Goal: Task Accomplishment & Management: Use online tool/utility

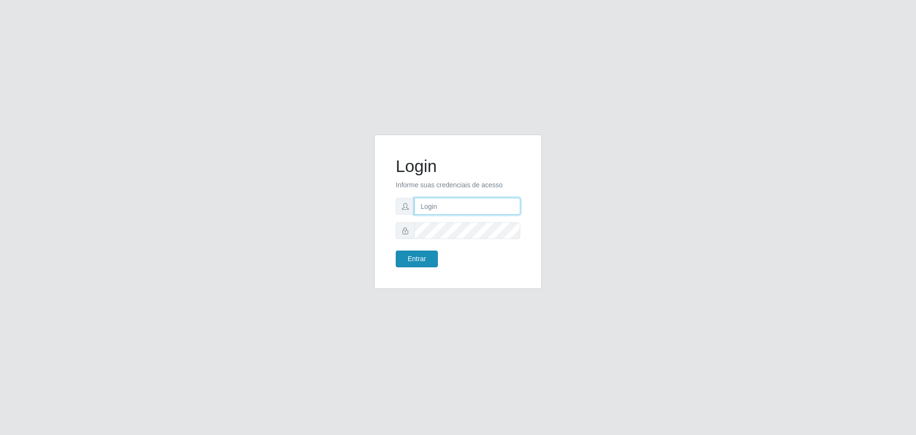
type input "[EMAIL_ADDRESS][DOMAIN_NAME]"
click at [428, 258] on button "Entrar" at bounding box center [417, 258] width 42 height 17
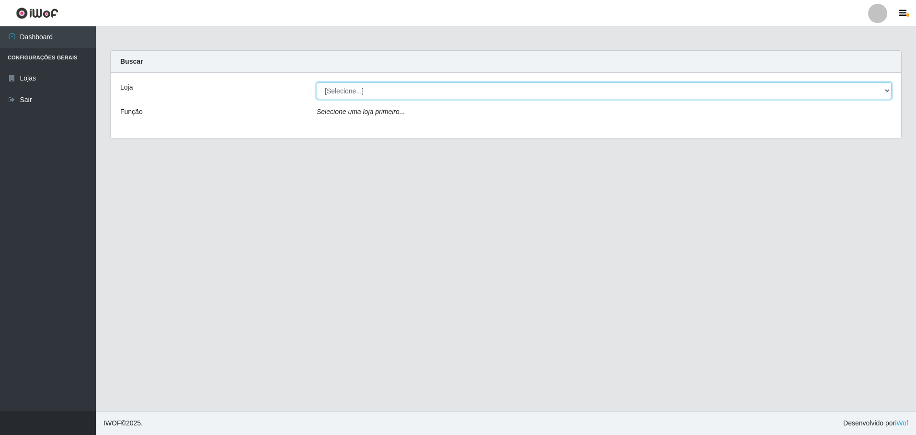
drag, startPoint x: 489, startPoint y: 84, endPoint x: 496, endPoint y: 90, distance: 8.8
click at [489, 84] on select "[Selecione...] Extrabom - Loja 05 [GEOGRAPHIC_DATA]" at bounding box center [604, 90] width 575 height 17
select select "494"
click at [317, 82] on select "[Selecione...] Extrabom - Loja 05 [GEOGRAPHIC_DATA]" at bounding box center [604, 90] width 575 height 17
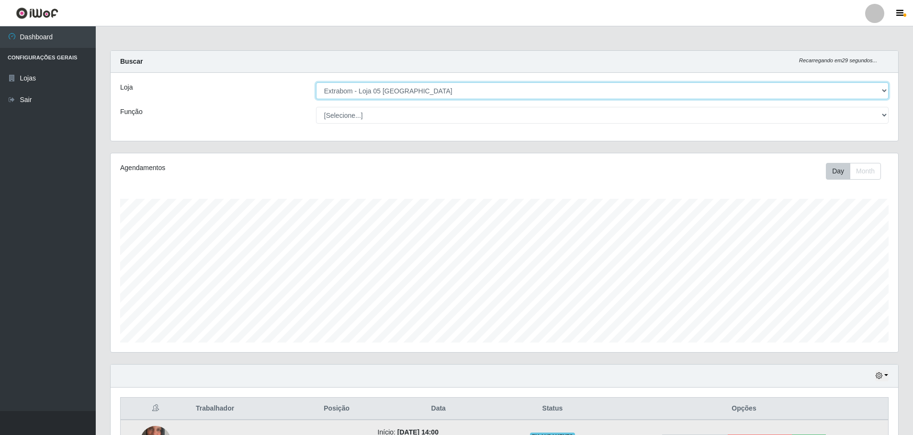
scroll to position [116, 0]
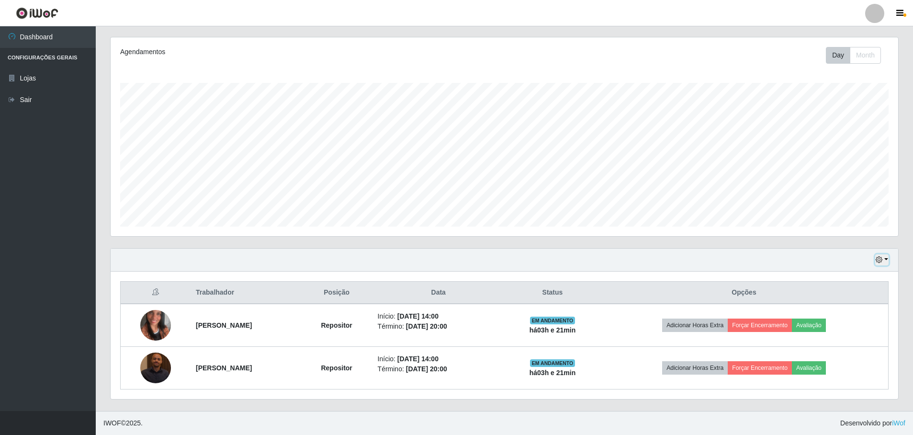
click at [883, 264] on button "button" at bounding box center [881, 259] width 13 height 11
click at [850, 300] on button "1 dia" at bounding box center [851, 297] width 76 height 20
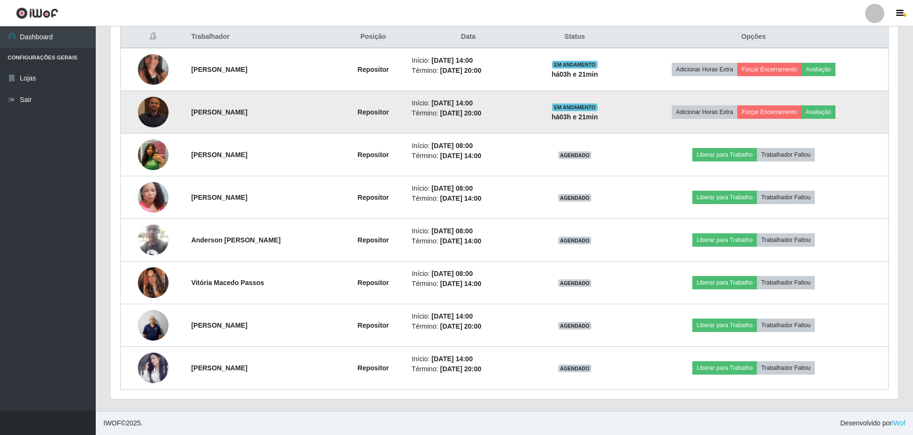
scroll to position [228, 0]
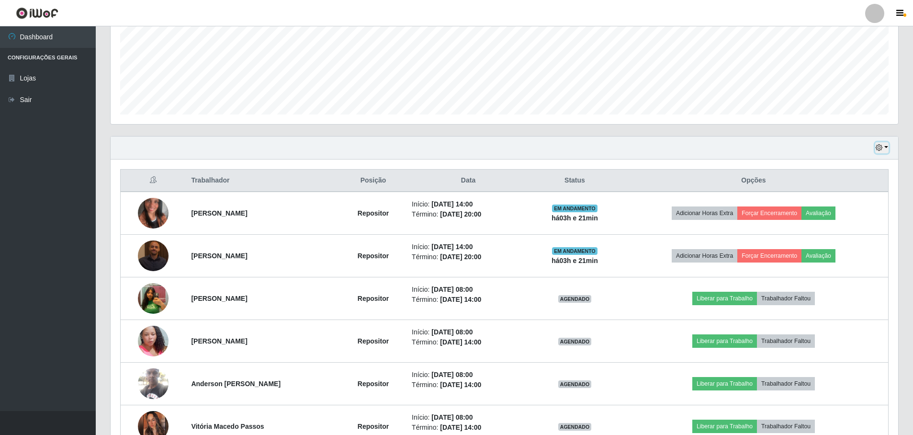
click at [887, 151] on button "button" at bounding box center [881, 147] width 13 height 11
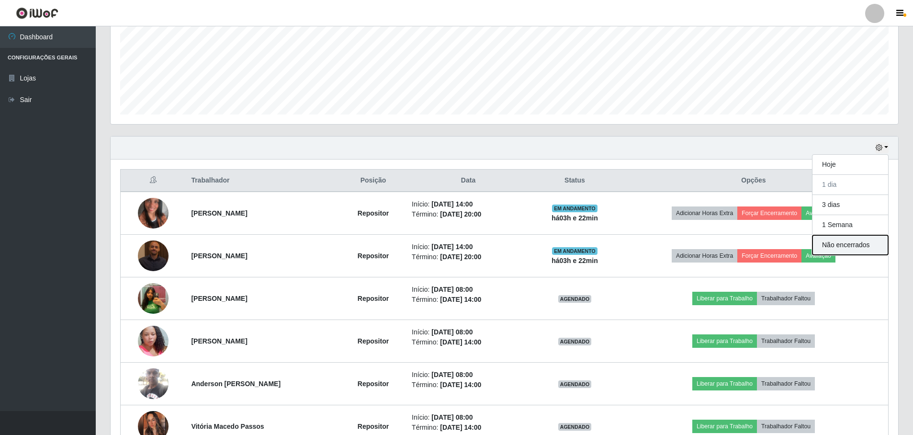
click at [865, 246] on button "Não encerrados" at bounding box center [851, 245] width 76 height 20
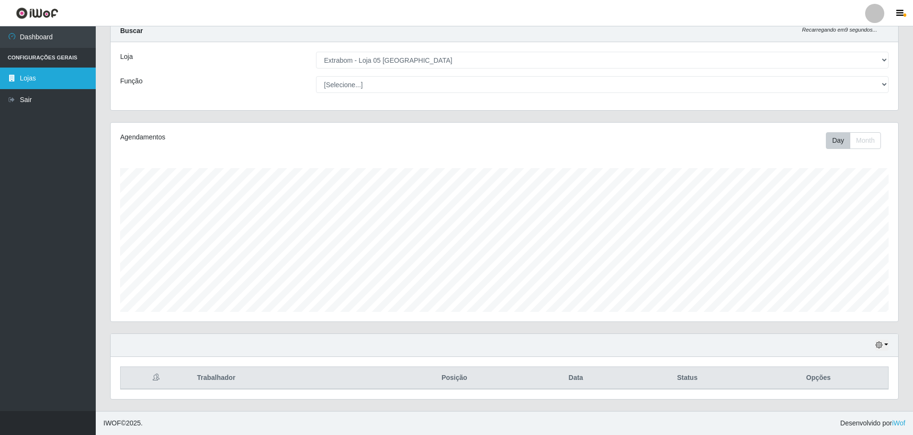
drag, startPoint x: 35, startPoint y: 79, endPoint x: 42, endPoint y: 80, distance: 6.5
click at [35, 79] on link "Lojas" at bounding box center [48, 79] width 96 height 22
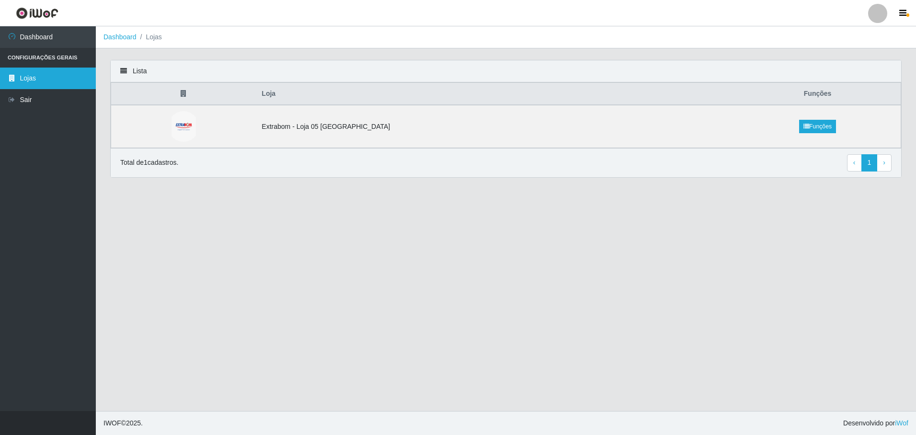
click at [40, 70] on link "Lojas" at bounding box center [48, 79] width 96 height 22
click at [299, 132] on td "Extrabom - Loja 05 [GEOGRAPHIC_DATA]" at bounding box center [495, 126] width 478 height 43
click at [804, 123] on link "Funções" at bounding box center [817, 126] width 37 height 13
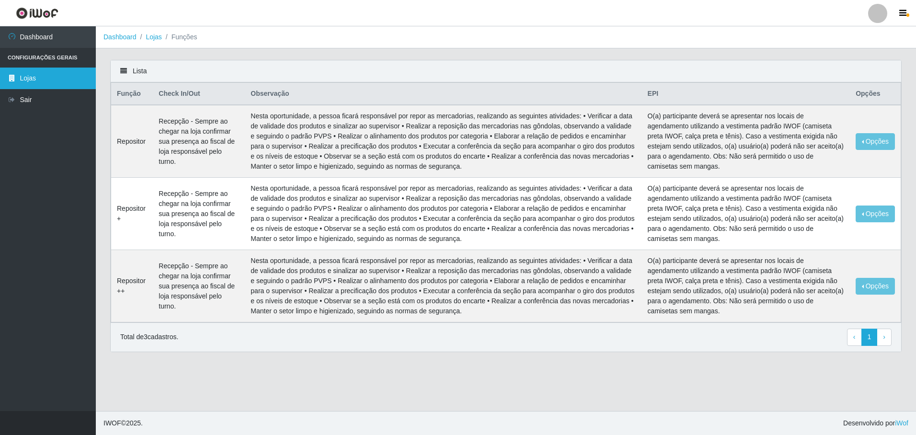
click at [51, 79] on link "Lojas" at bounding box center [48, 79] width 96 height 22
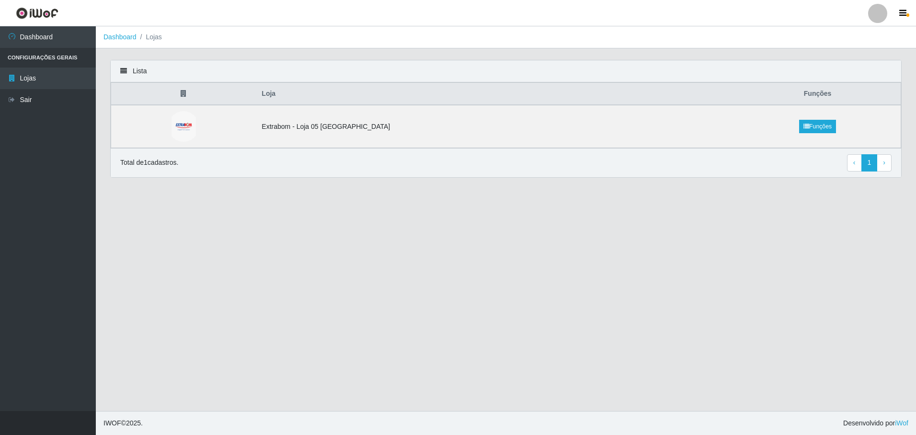
click at [127, 42] on li "Dashboard" at bounding box center [119, 37] width 33 height 10
click at [126, 40] on link "Dashboard" at bounding box center [119, 37] width 33 height 8
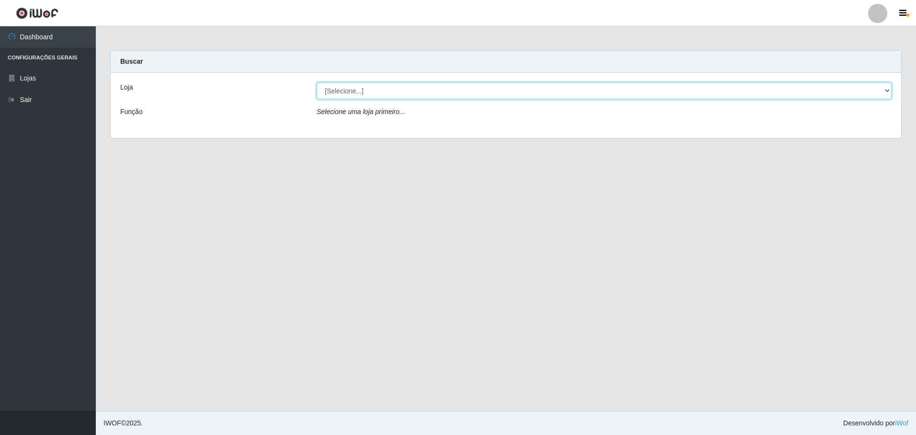
click at [331, 90] on select "[Selecione...] Extrabom - Loja 05 [GEOGRAPHIC_DATA]" at bounding box center [604, 90] width 575 height 17
select select "494"
click at [317, 82] on select "[Selecione...] Extrabom - Loja 05 [GEOGRAPHIC_DATA]" at bounding box center [604, 90] width 575 height 17
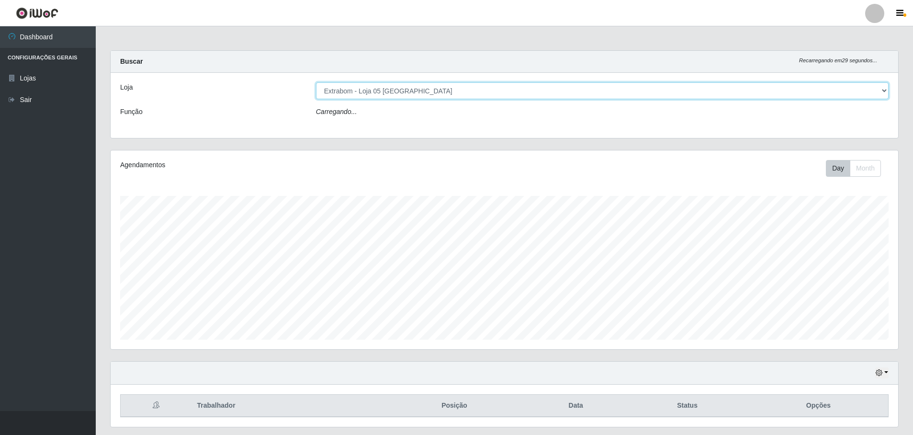
scroll to position [199, 788]
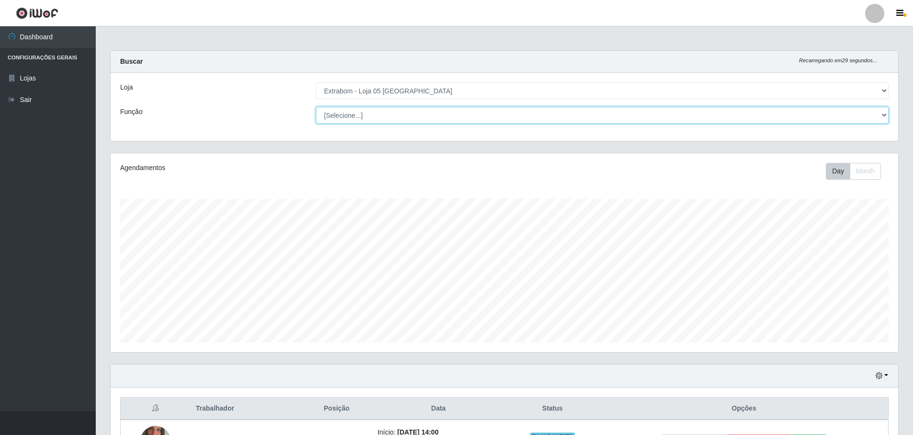
click at [354, 120] on select "[Selecione...] Repositor Repositor + Repositor ++" at bounding box center [602, 115] width 573 height 17
click at [316, 107] on select "[Selecione...] Repositor Repositor + Repositor ++" at bounding box center [602, 115] width 573 height 17
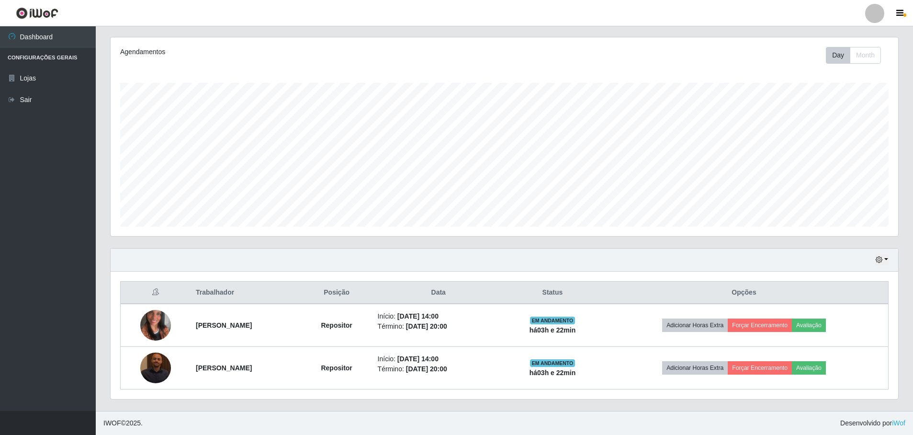
scroll to position [0, 0]
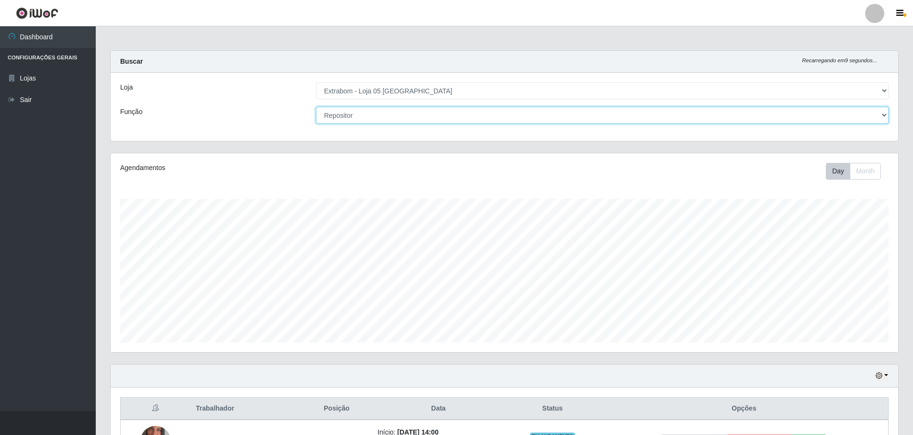
click at [386, 111] on select "[Selecione...] Repositor Repositor + Repositor ++" at bounding box center [602, 115] width 573 height 17
click at [376, 114] on select "[Selecione...] Repositor Repositor + Repositor ++" at bounding box center [602, 115] width 573 height 17
click at [316, 107] on select "[Selecione...] Repositor Repositor + Repositor ++" at bounding box center [602, 115] width 573 height 17
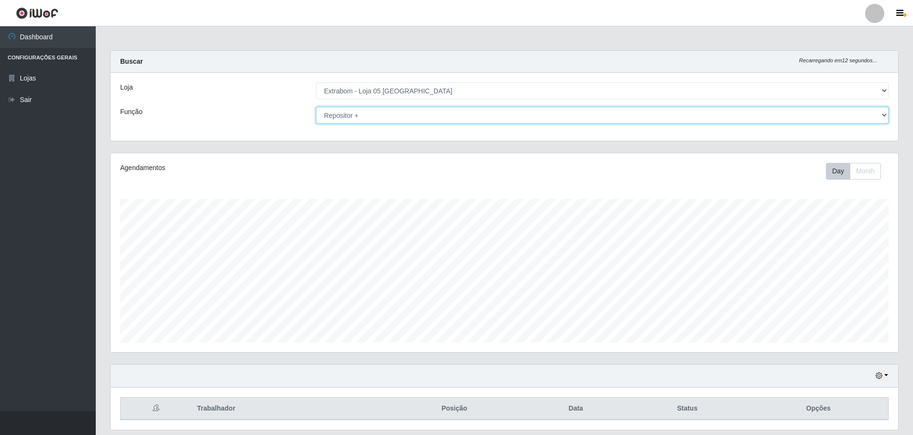
scroll to position [31, 0]
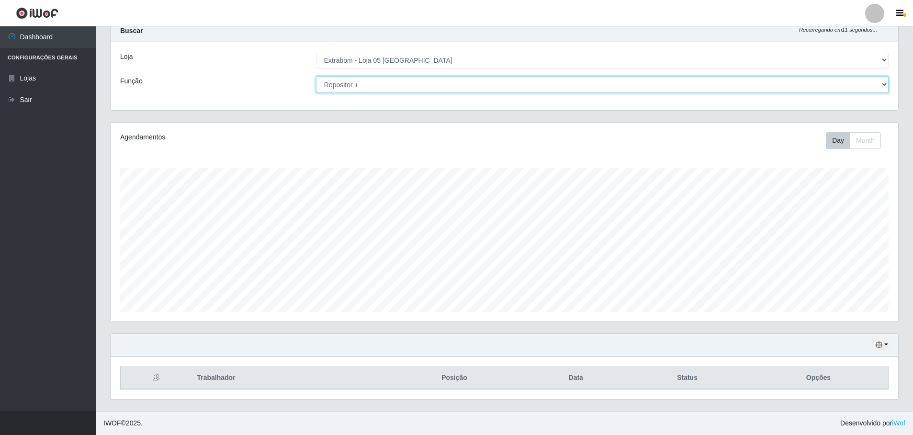
click at [397, 87] on select "[Selecione...] Repositor Repositor + Repositor ++" at bounding box center [602, 84] width 573 height 17
click at [316, 76] on select "[Selecione...] Repositor Repositor + Repositor ++" at bounding box center [602, 84] width 573 height 17
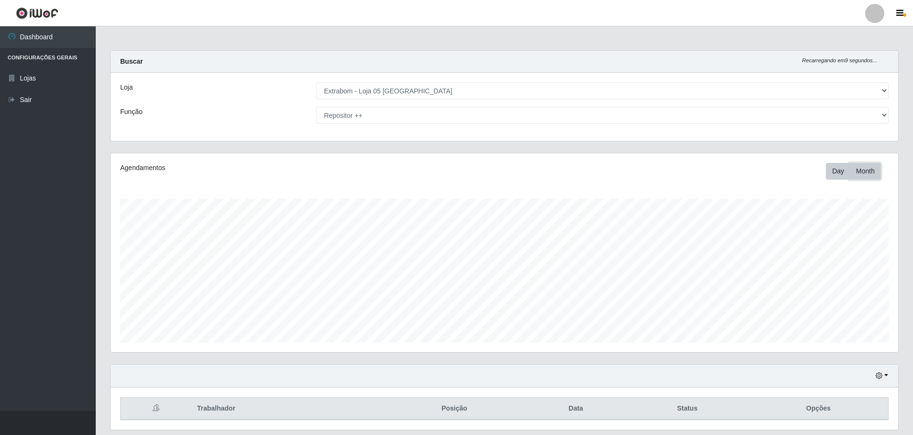
click at [871, 172] on button "Month" at bounding box center [865, 171] width 31 height 17
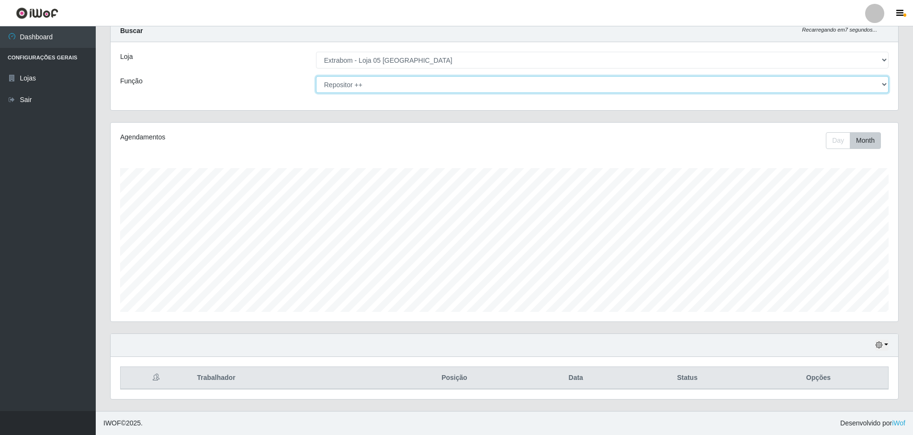
click at [453, 87] on select "[Selecione...] Repositor Repositor + Repositor ++" at bounding box center [602, 84] width 573 height 17
select select "[Selecione...]"
click at [316, 76] on select "[Selecione...] Repositor Repositor + Repositor ++" at bounding box center [602, 84] width 573 height 17
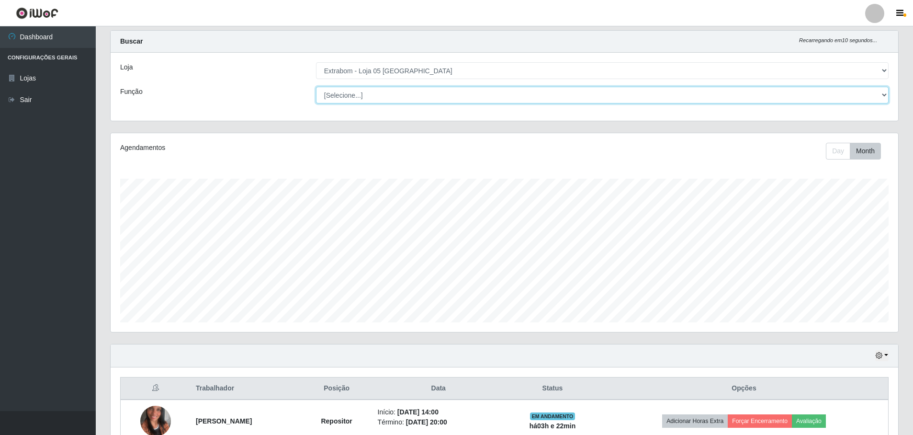
scroll to position [116, 0]
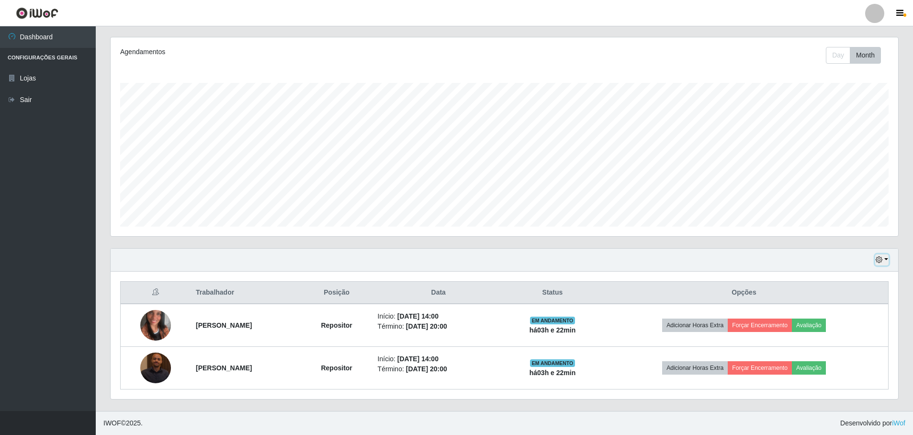
click at [883, 258] on icon "button" at bounding box center [879, 259] width 7 height 7
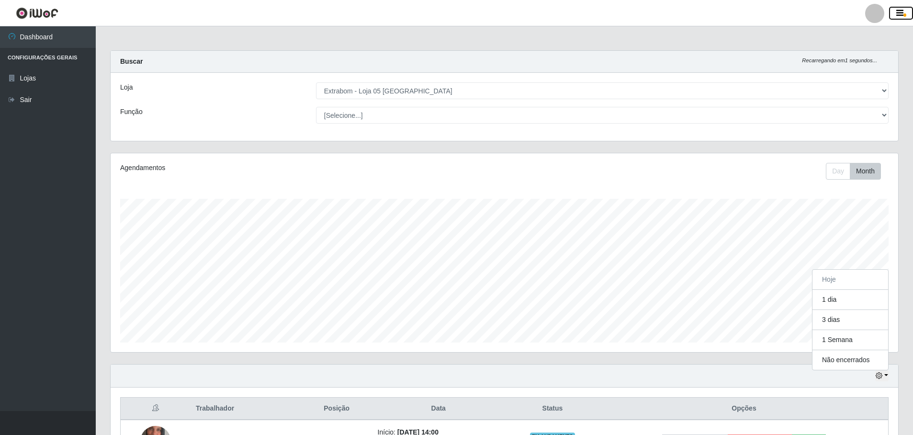
click at [903, 11] on icon "button" at bounding box center [900, 13] width 7 height 9
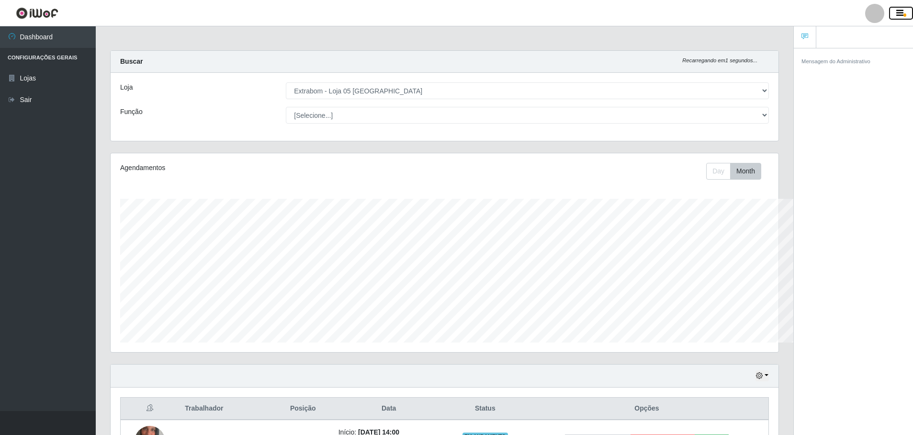
scroll to position [478707, 478238]
click at [714, 164] on button "Day" at bounding box center [718, 171] width 24 height 17
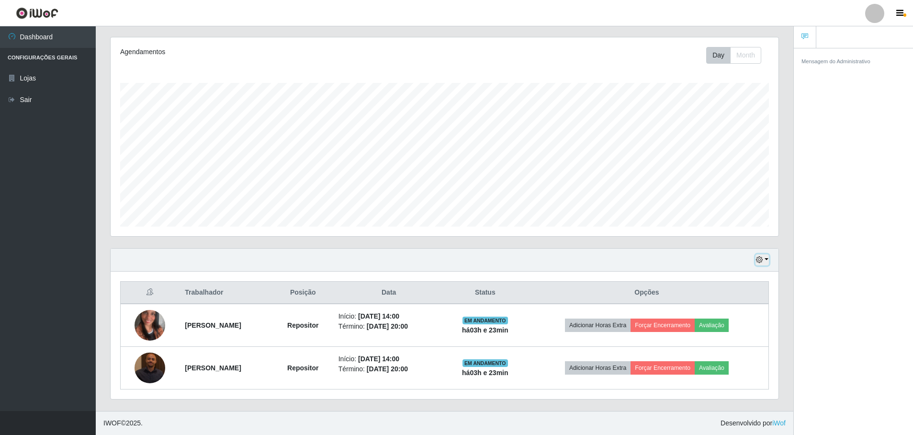
click at [763, 264] on button "button" at bounding box center [762, 259] width 13 height 11
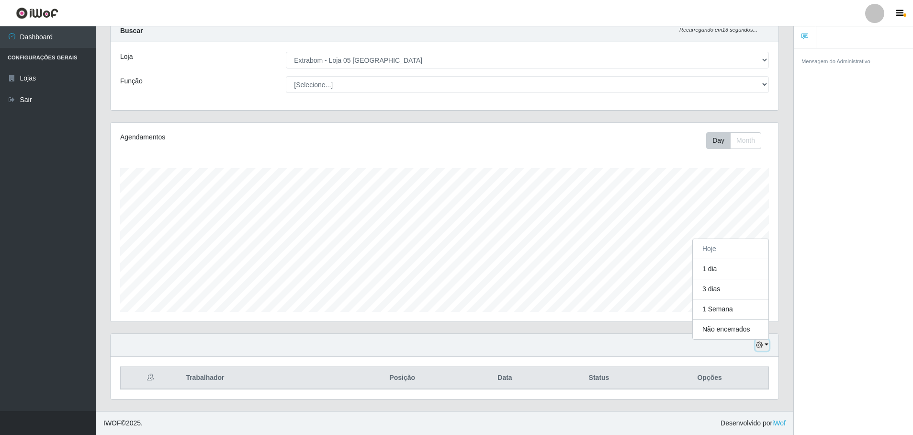
scroll to position [478707, 478238]
click at [723, 273] on button "1 dia" at bounding box center [731, 269] width 76 height 20
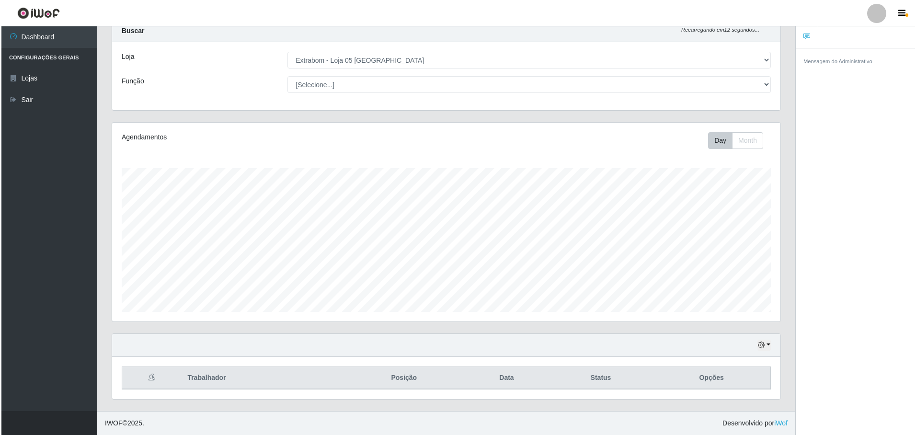
scroll to position [0, 0]
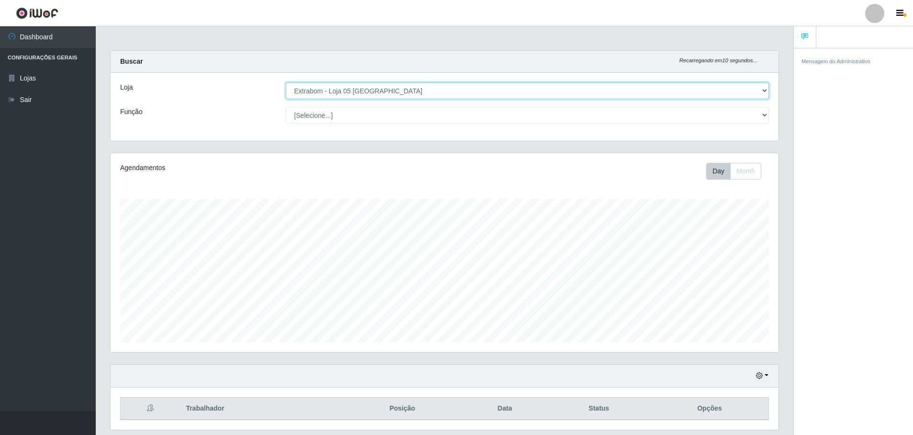
click at [333, 93] on select "[Selecione...] Extrabom - Loja 05 [GEOGRAPHIC_DATA]" at bounding box center [527, 90] width 483 height 17
click at [286, 82] on select "[Selecione...] Extrabom - Loja 05 [GEOGRAPHIC_DATA]" at bounding box center [527, 90] width 483 height 17
click at [345, 120] on select "[Selecione...] Repositor Repositor + Repositor ++" at bounding box center [527, 115] width 483 height 17
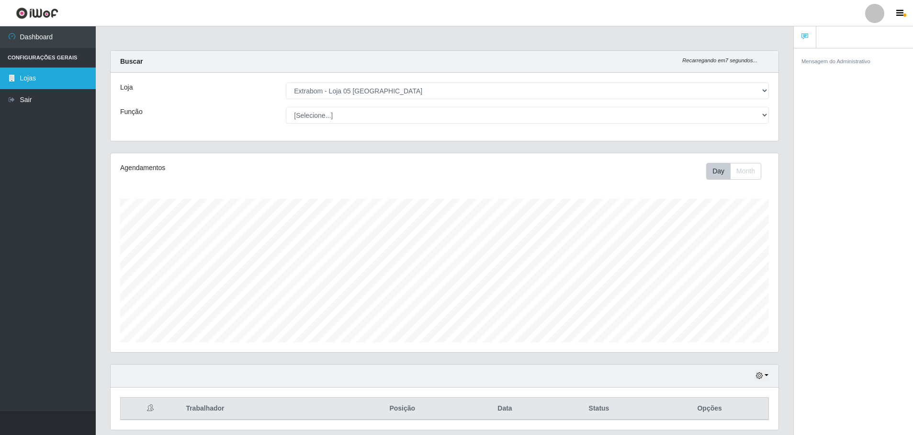
click at [34, 79] on link "Lojas" at bounding box center [48, 79] width 96 height 22
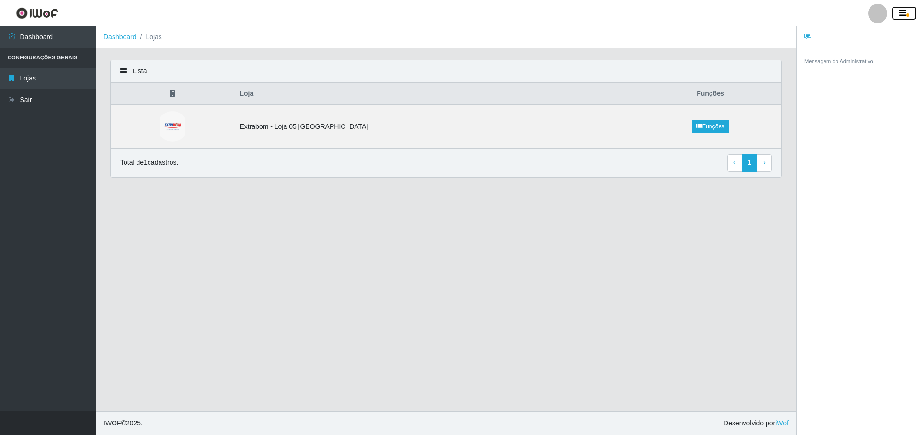
click at [906, 15] on span "button" at bounding box center [907, 14] width 3 height 3
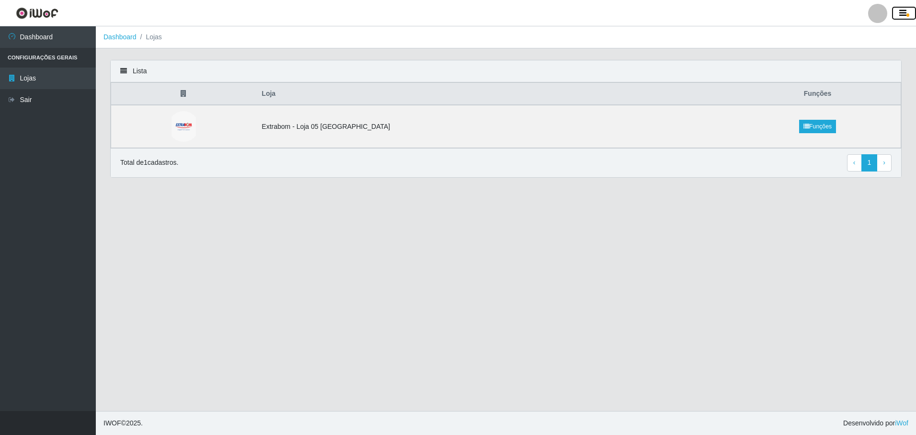
click at [906, 15] on span "button" at bounding box center [907, 14] width 3 height 3
